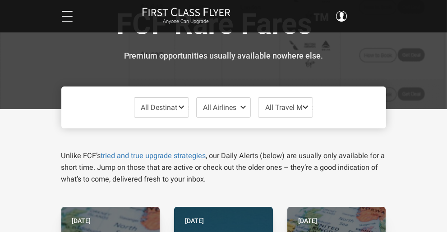
scroll to position [38, 0]
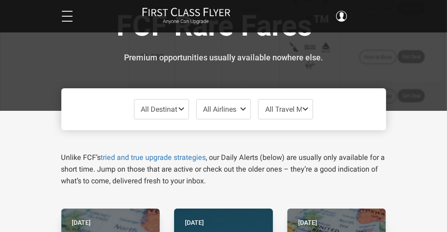
click at [162, 111] on span "All Destinations" at bounding box center [166, 109] width 50 height 9
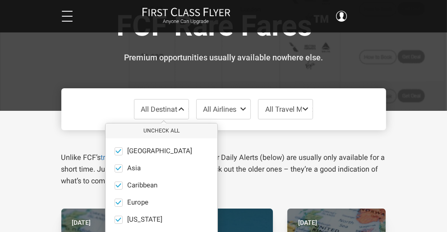
scroll to position [1, 0]
click at [115, 147] on span at bounding box center [118, 150] width 7 height 7
click at [0, 0] on input "Africa only" at bounding box center [0, 0] width 0 height 0
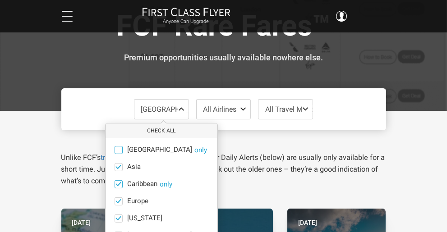
click at [115, 187] on span at bounding box center [118, 184] width 7 height 7
click at [0, 0] on input "Caribbean only" at bounding box center [0, 0] width 0 height 0
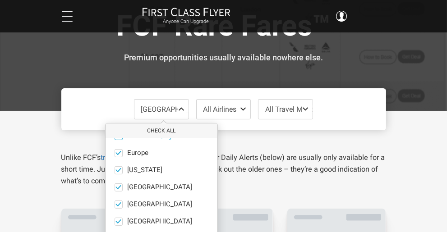
scroll to position [50, 0]
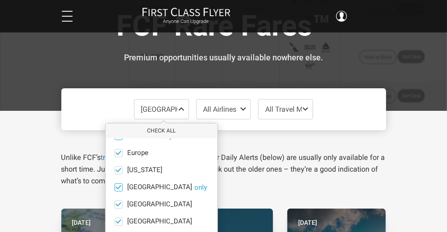
click at [115, 186] on span at bounding box center [118, 187] width 7 height 7
click at [0, 0] on input "India only" at bounding box center [0, 0] width 0 height 0
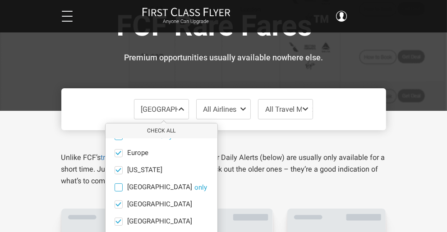
scroll to position [62, 0]
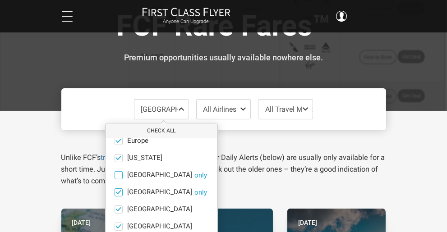
click at [106, 193] on label "Mexico only" at bounding box center [162, 193] width 112 height 8
click at [0, 0] on input "Mexico only" at bounding box center [0, 0] width 0 height 0
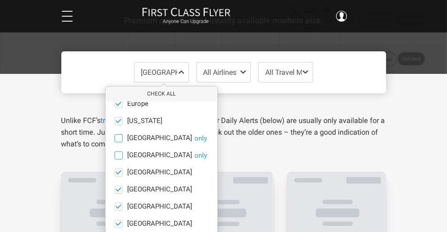
scroll to position [77, 0]
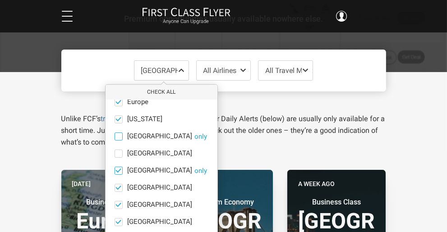
click at [115, 174] on span at bounding box center [119, 171] width 8 height 8
click at [0, 0] on input "Middle East only" at bounding box center [0, 0] width 0 height 0
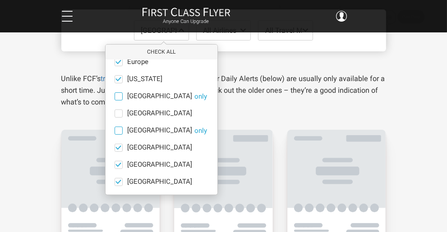
scroll to position [123, 0]
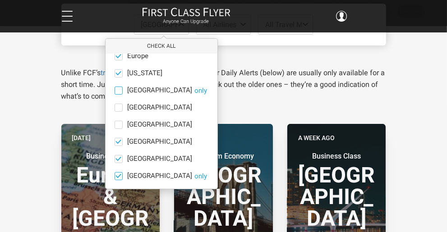
click at [115, 176] on span at bounding box center [118, 176] width 7 height 7
click at [0, 0] on input "South Pacific only" at bounding box center [0, 0] width 0 height 0
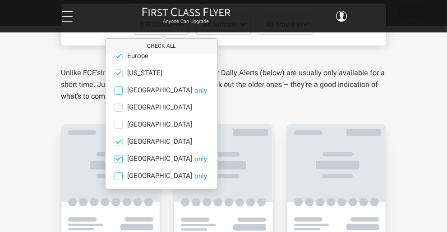
click at [115, 161] on span at bounding box center [118, 159] width 7 height 7
click at [0, 0] on input "South America only" at bounding box center [0, 0] width 0 height 0
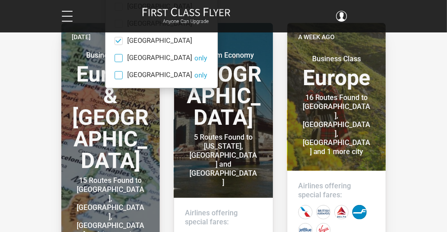
scroll to position [225, 0]
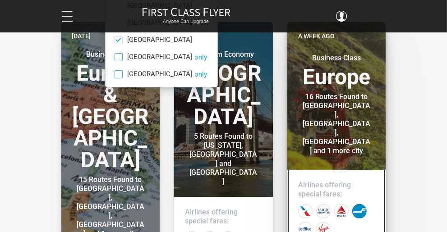
click at [368, 126] on header "A week ago Business Class Europe 16 Routes Found to Inverness, Edinburgh, Glasg…" at bounding box center [336, 96] width 99 height 148
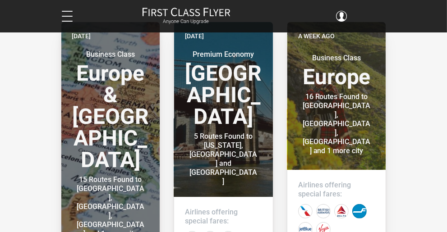
click at [0, 0] on link "Upgrade Advisor" at bounding box center [0, 0] width 0 height 0
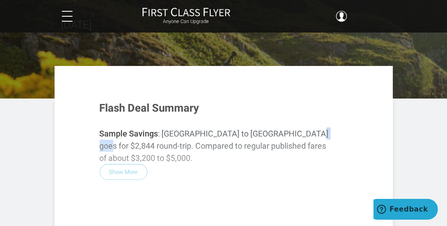
scroll to position [116, 0]
click at [161, 113] on div "Flash Deal Summary Sample Savings : Chicago to Inverness goes for $2,844 round-…" at bounding box center [224, 149] width 266 height 113
click at [158, 109] on div "Flash Deal Summary Sample Savings : Chicago to Inverness goes for $2,844 round-…" at bounding box center [224, 149] width 266 height 113
click at [0, 0] on link "Rare Fares" at bounding box center [0, 0] width 0 height 0
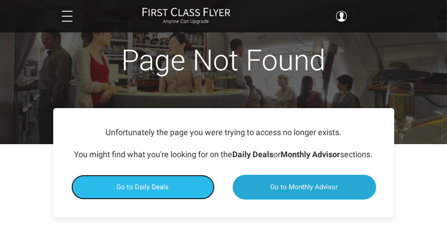
click at [162, 191] on span "Go to Daily Deals" at bounding box center [143, 187] width 52 height 8
click at [144, 191] on span "Go to Daily Deals" at bounding box center [143, 187] width 52 height 8
click at [143, 200] on link "Go to Daily Deals" at bounding box center [142, 187] width 143 height 25
click at [146, 200] on link "Go to Daily Deals" at bounding box center [142, 187] width 143 height 25
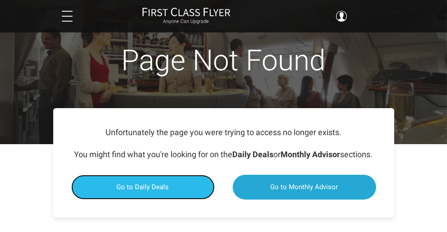
click at [148, 200] on link "Go to Daily Deals" at bounding box center [142, 187] width 143 height 25
click at [150, 200] on link "Go to Daily Deals" at bounding box center [142, 187] width 143 height 25
click at [150, 191] on span "Go to Daily Deals" at bounding box center [143, 187] width 52 height 8
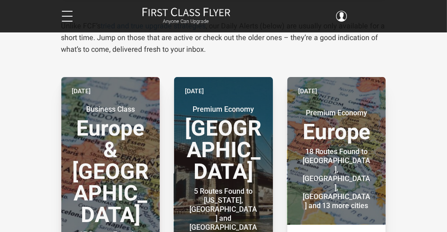
scroll to position [171, 0]
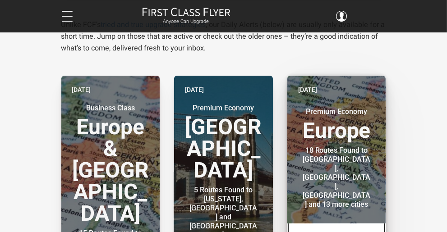
click at [373, 142] on h3 "Premium Economy [GEOGRAPHIC_DATA]" at bounding box center [336, 124] width 77 height 34
click at [357, 161] on div "18 Routes Found to [GEOGRAPHIC_DATA], [GEOGRAPHIC_DATA], [GEOGRAPHIC_DATA] and …" at bounding box center [336, 177] width 69 height 63
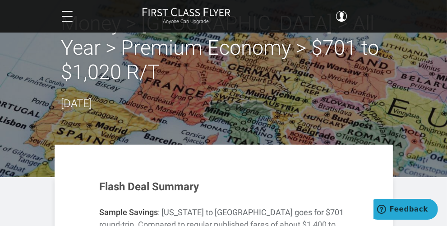
scroll to position [40, 0]
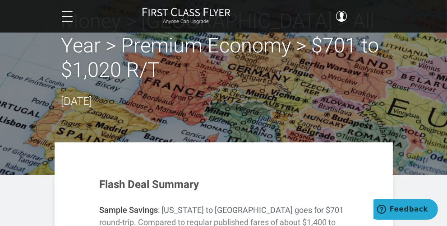
click at [160, 188] on div "Flash Deal Summary Sample Savings : New York to Barcelona goes for $701 round-t…" at bounding box center [224, 225] width 266 height 113
click at [161, 192] on div "Flash Deal Summary Sample Savings : New York to Barcelona goes for $701 round-t…" at bounding box center [224, 225] width 266 height 113
click at [163, 189] on div "Flash Deal Summary Sample Savings : New York to Barcelona goes for $701 round-t…" at bounding box center [224, 225] width 266 height 113
click at [159, 185] on div "Flash Deal Summary Sample Savings : [US_STATE] to [GEOGRAPHIC_DATA] goes for $7…" at bounding box center [224, 225] width 266 height 113
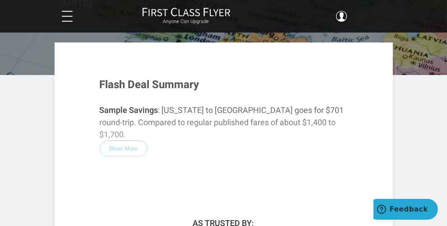
scroll to position [140, 0]
click at [164, 98] on div "Flash Deal Summary Sample Savings : [US_STATE] to [GEOGRAPHIC_DATA] goes for $7…" at bounding box center [224, 125] width 266 height 113
click at [162, 102] on div "Flash Deal Summary Sample Savings : [US_STATE] to [GEOGRAPHIC_DATA] goes for $7…" at bounding box center [224, 125] width 266 height 113
click at [166, 99] on div "Flash Deal Summary Sample Savings : [US_STATE] to [GEOGRAPHIC_DATA] goes for $7…" at bounding box center [224, 125] width 266 height 113
click at [168, 106] on div "Flash Deal Summary Sample Savings : [US_STATE] to [GEOGRAPHIC_DATA] goes for $7…" at bounding box center [224, 125] width 266 height 113
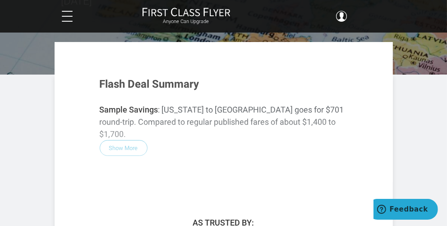
click at [168, 87] on div "Flash Deal Summary Sample Savings : [US_STATE] to [GEOGRAPHIC_DATA] goes for $7…" at bounding box center [224, 125] width 266 height 113
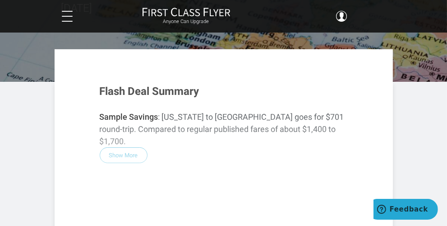
scroll to position [131, 0]
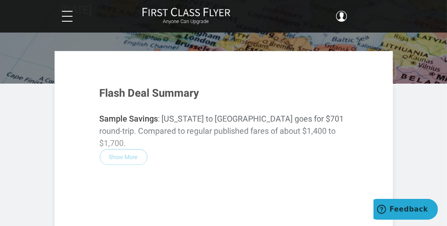
click at [155, 96] on div "Flash Deal Summary Sample Savings : [US_STATE] to [GEOGRAPHIC_DATA] goes for $7…" at bounding box center [224, 134] width 266 height 113
click at [164, 99] on div "Flash Deal Summary Sample Savings : [US_STATE] to [GEOGRAPHIC_DATA] goes for $7…" at bounding box center [224, 134] width 266 height 113
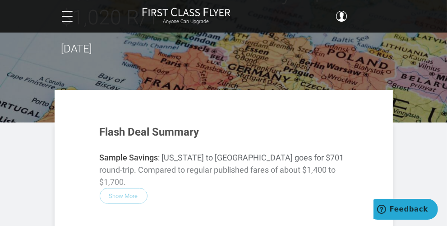
scroll to position [0, 0]
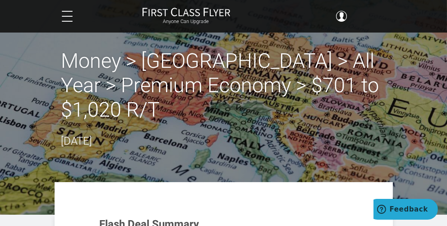
click at [0, 0] on link "Sweet Redeems" at bounding box center [0, 0] width 0 height 0
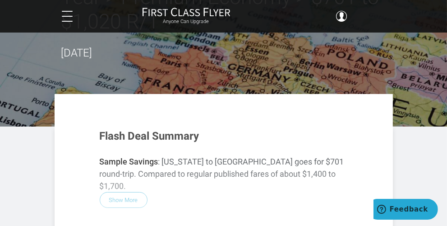
click at [150, 94] on section "Flash Deal Summary Sample Savings : [US_STATE] to [GEOGRAPHIC_DATA] goes for $7…" at bounding box center [224, 164] width 338 height 140
click at [155, 137] on div "Flash Deal Summary Sample Savings : [US_STATE] to [GEOGRAPHIC_DATA] goes for $7…" at bounding box center [224, 177] width 266 height 113
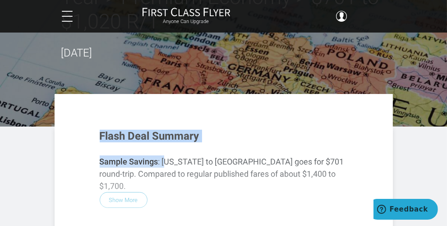
drag, startPoint x: 206, startPoint y: 96, endPoint x: 237, endPoint y: 63, distance: 45.0
